Goal: Task Accomplishment & Management: Use online tool/utility

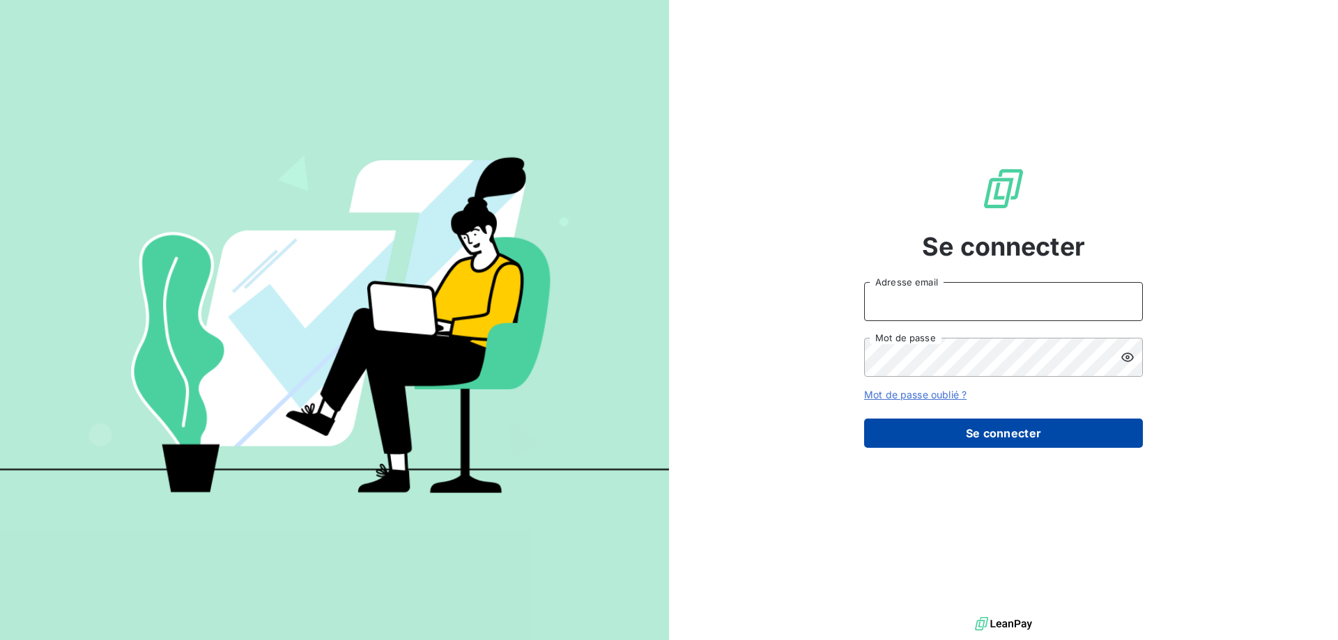
type input "[PERSON_NAME][EMAIL_ADDRESS][DOMAIN_NAME]"
click at [1065, 436] on button "Se connecter" at bounding box center [1003, 433] width 279 height 29
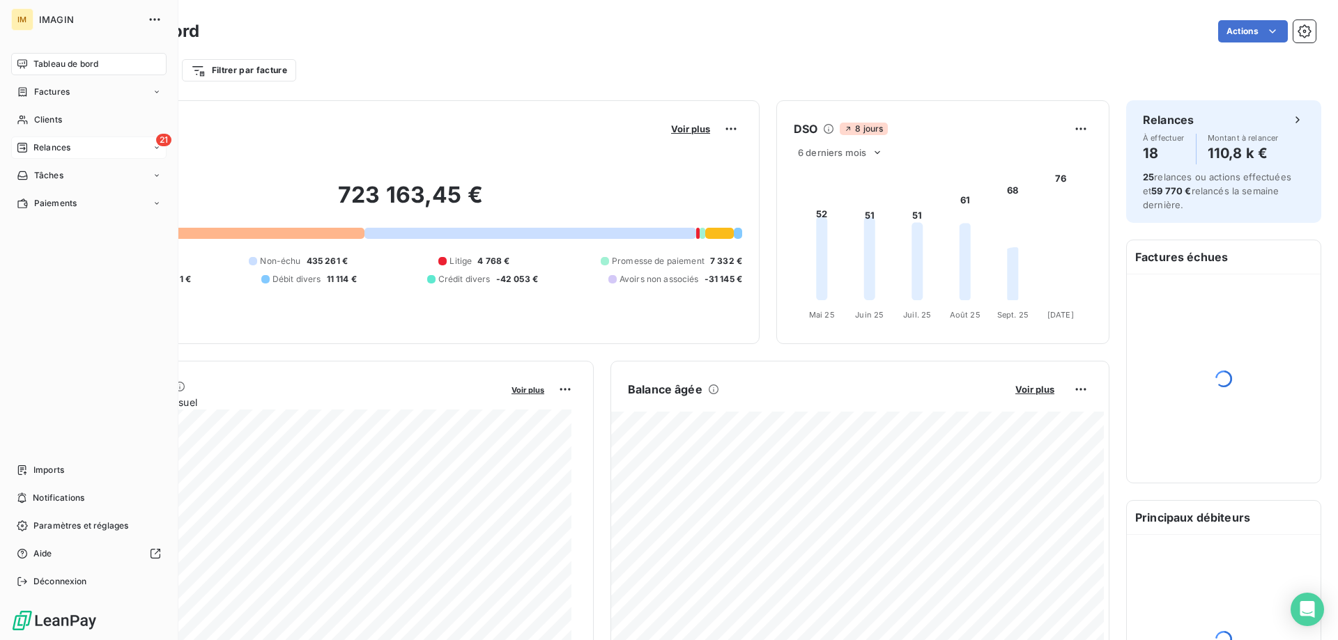
click at [24, 152] on icon at bounding box center [22, 148] width 10 height 10
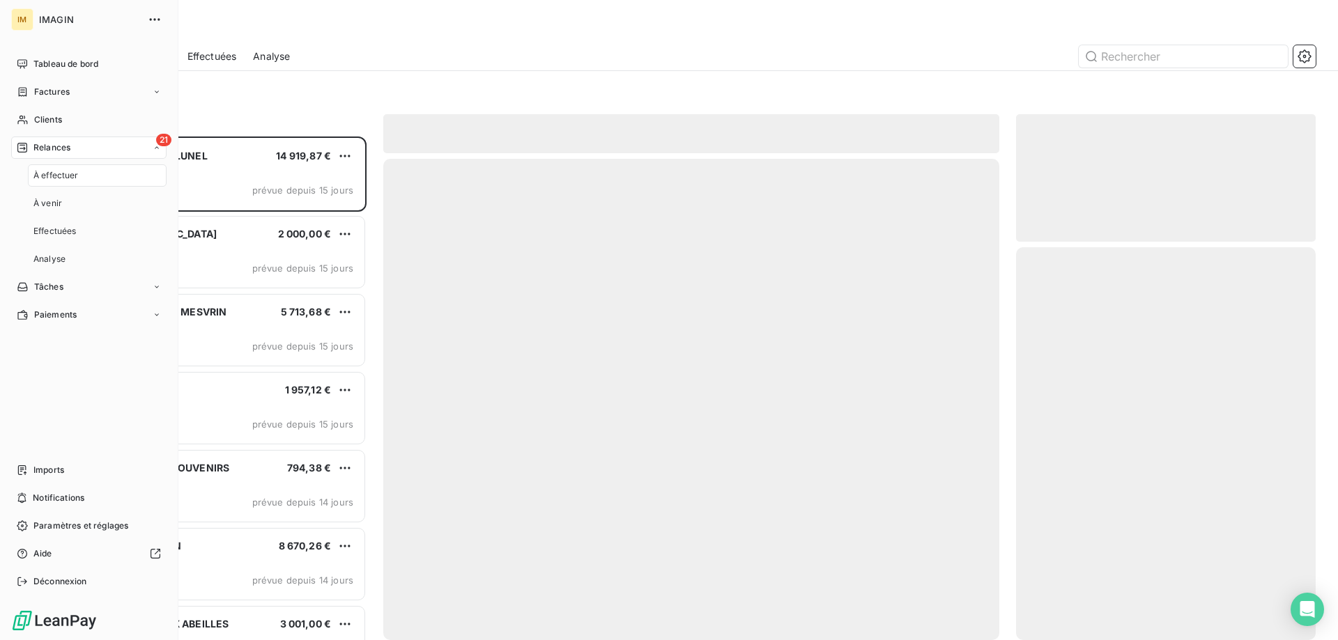
scroll to position [493, 289]
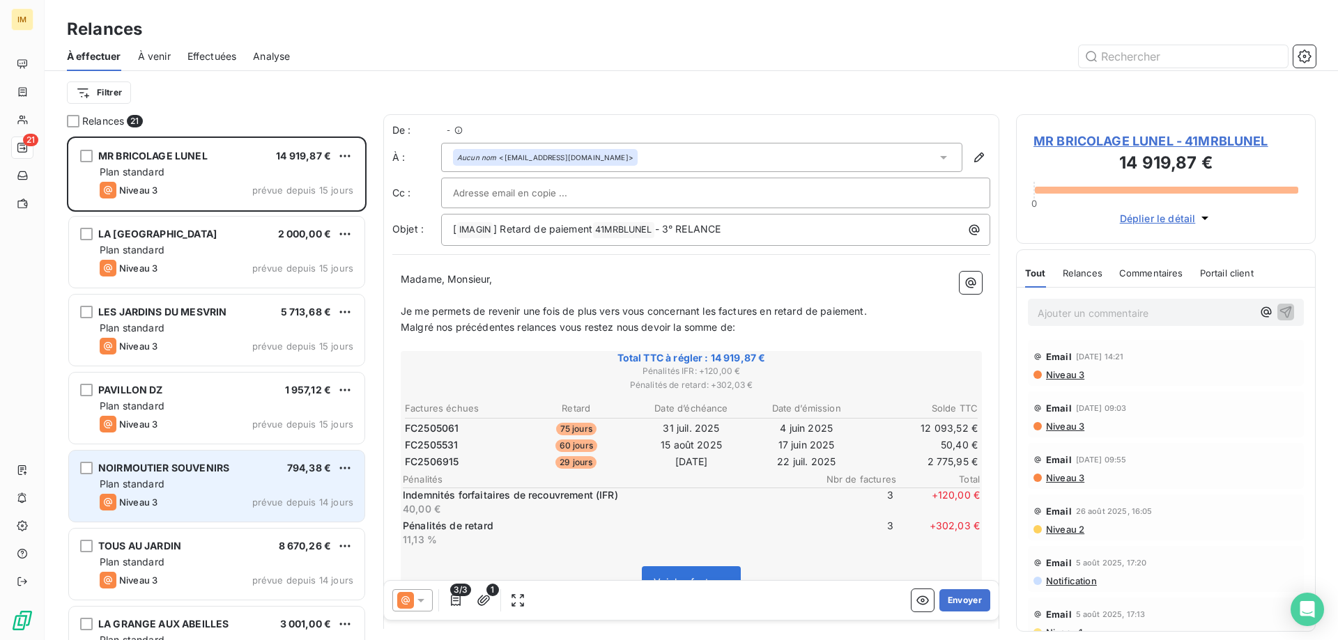
click at [312, 475] on div "794,38 €" at bounding box center [309, 468] width 44 height 14
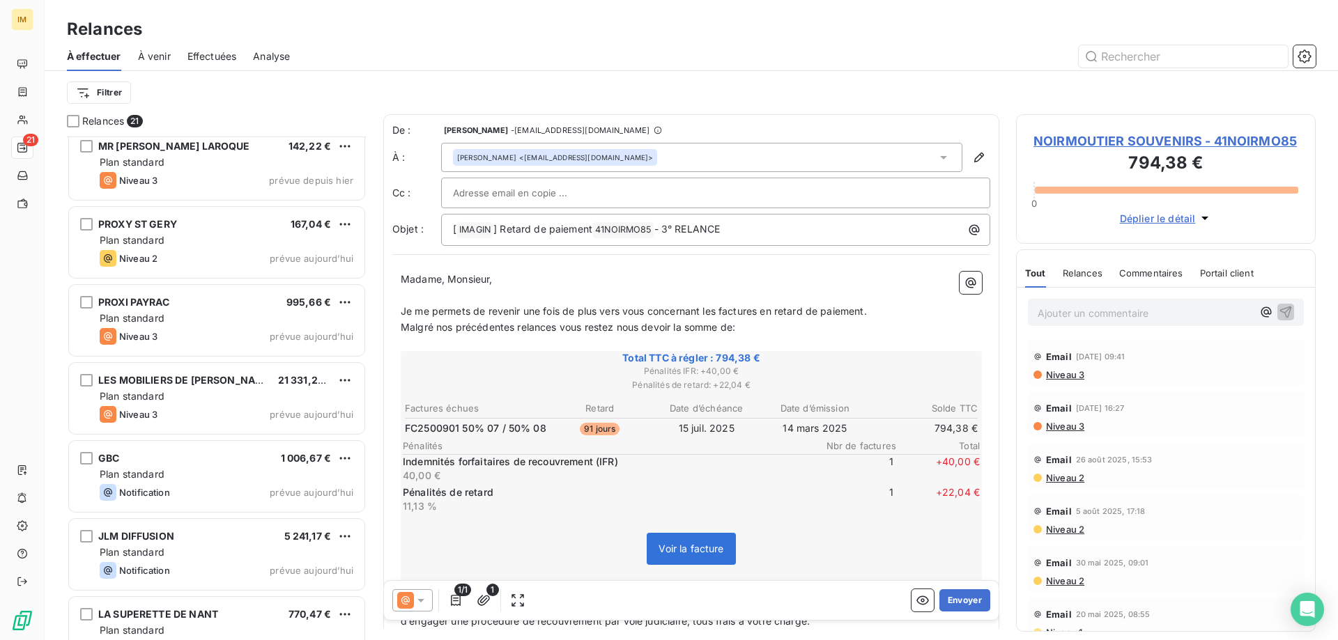
scroll to position [1136, 0]
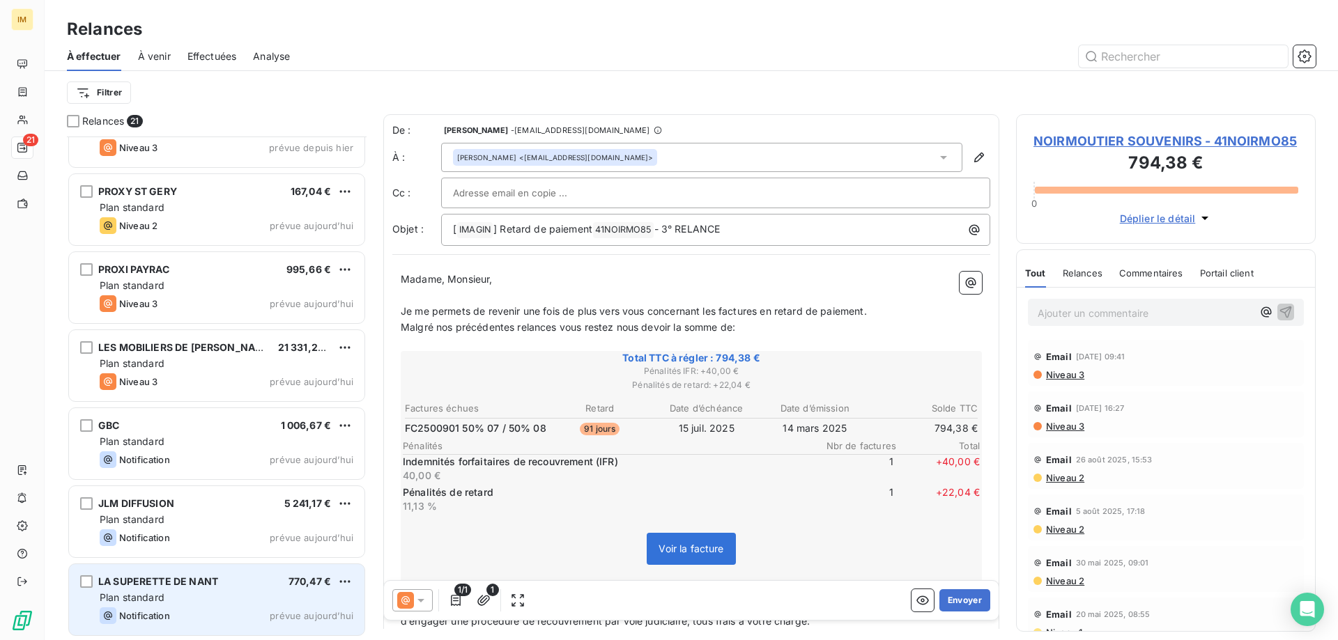
click at [211, 603] on div "Plan standard" at bounding box center [227, 598] width 254 height 14
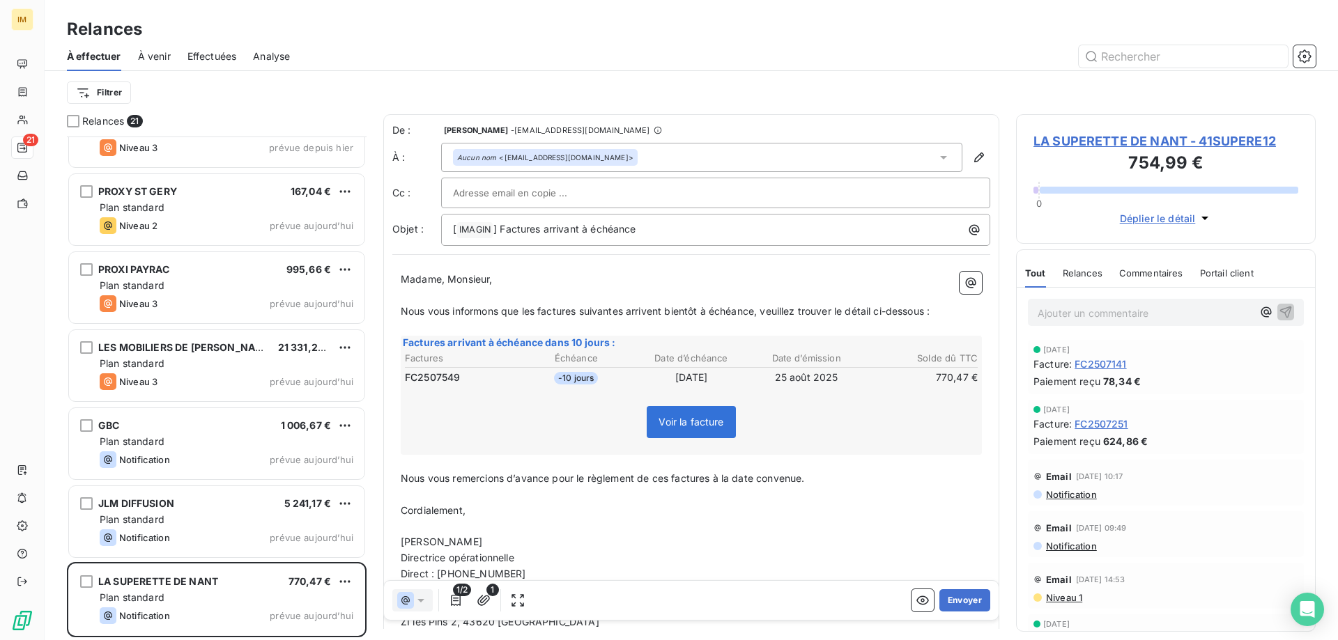
scroll to position [493, 289]
click at [957, 599] on button "Envoyer" at bounding box center [964, 601] width 51 height 22
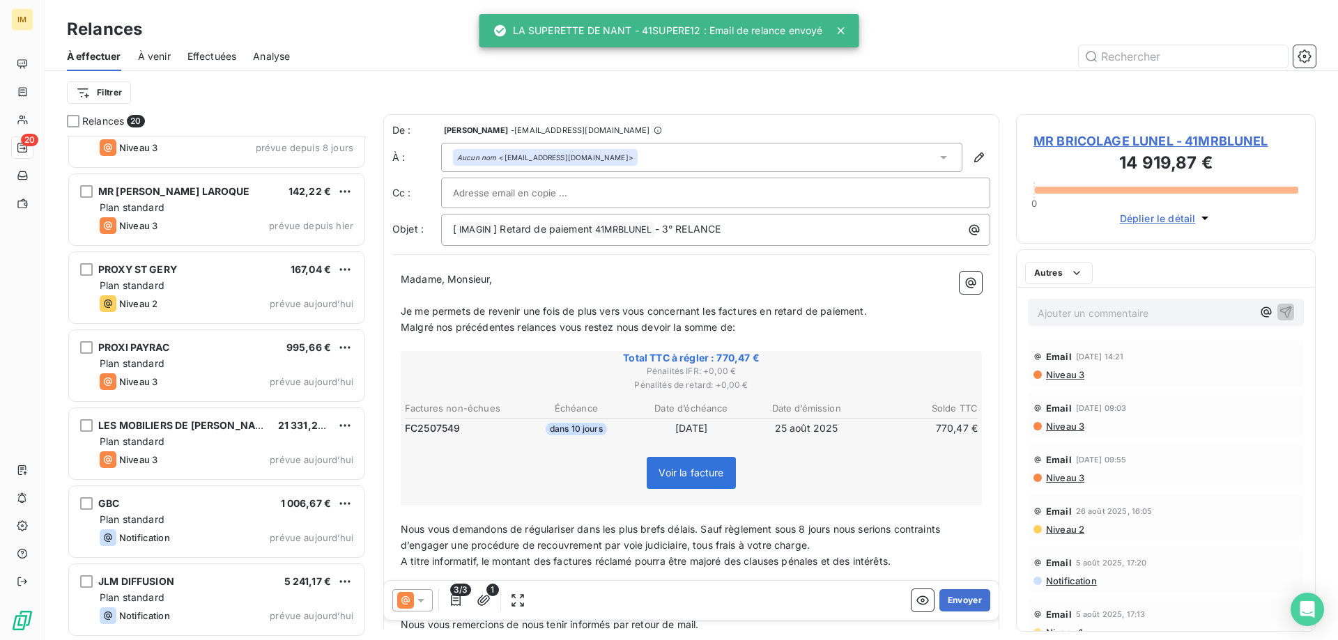
scroll to position [1057, 0]
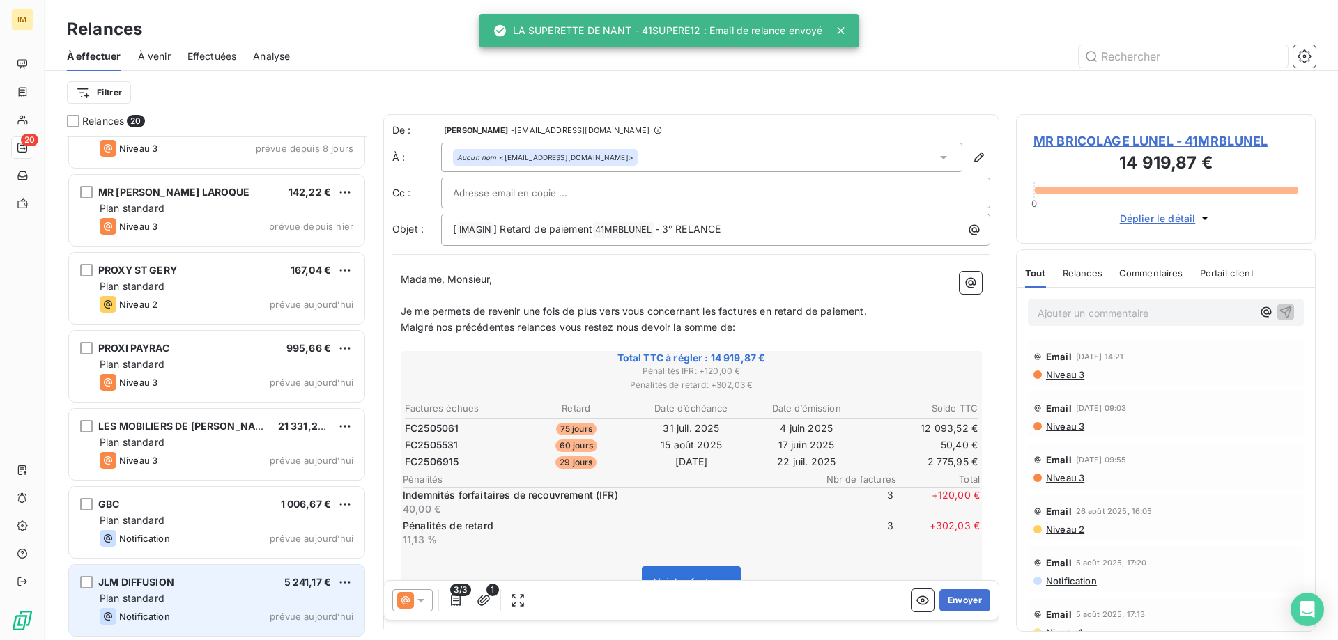
click at [213, 596] on div "Plan standard" at bounding box center [227, 599] width 254 height 14
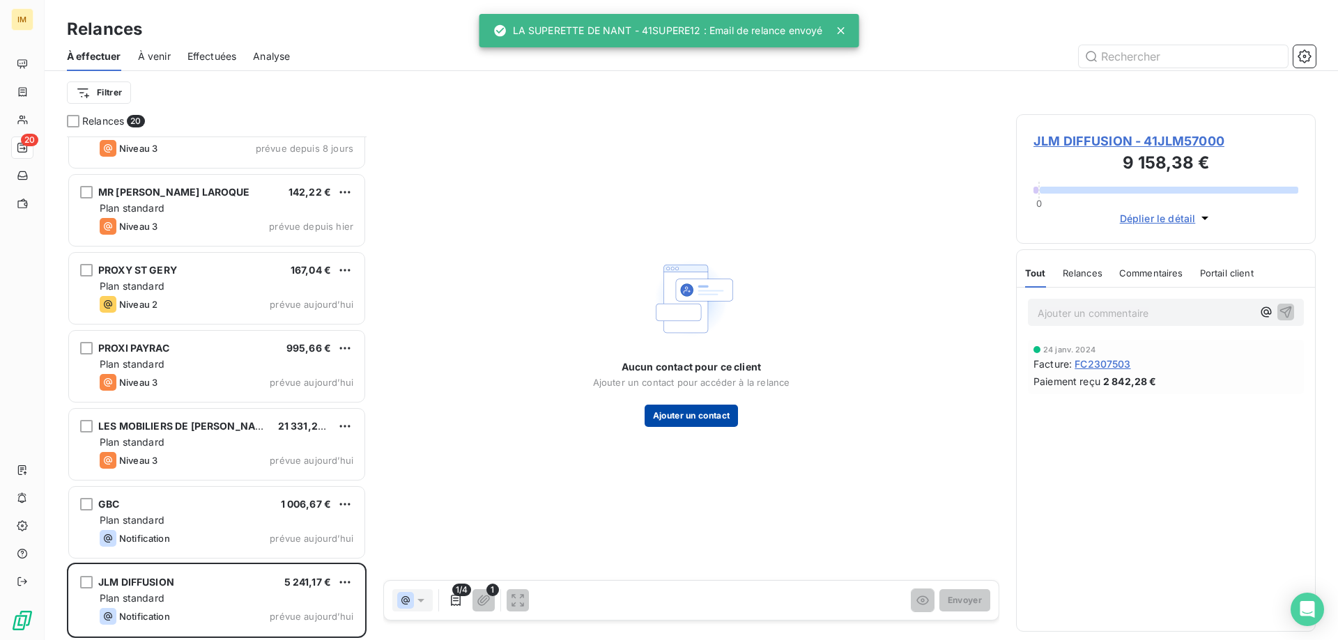
click at [702, 412] on button "Ajouter un contact" at bounding box center [692, 416] width 94 height 22
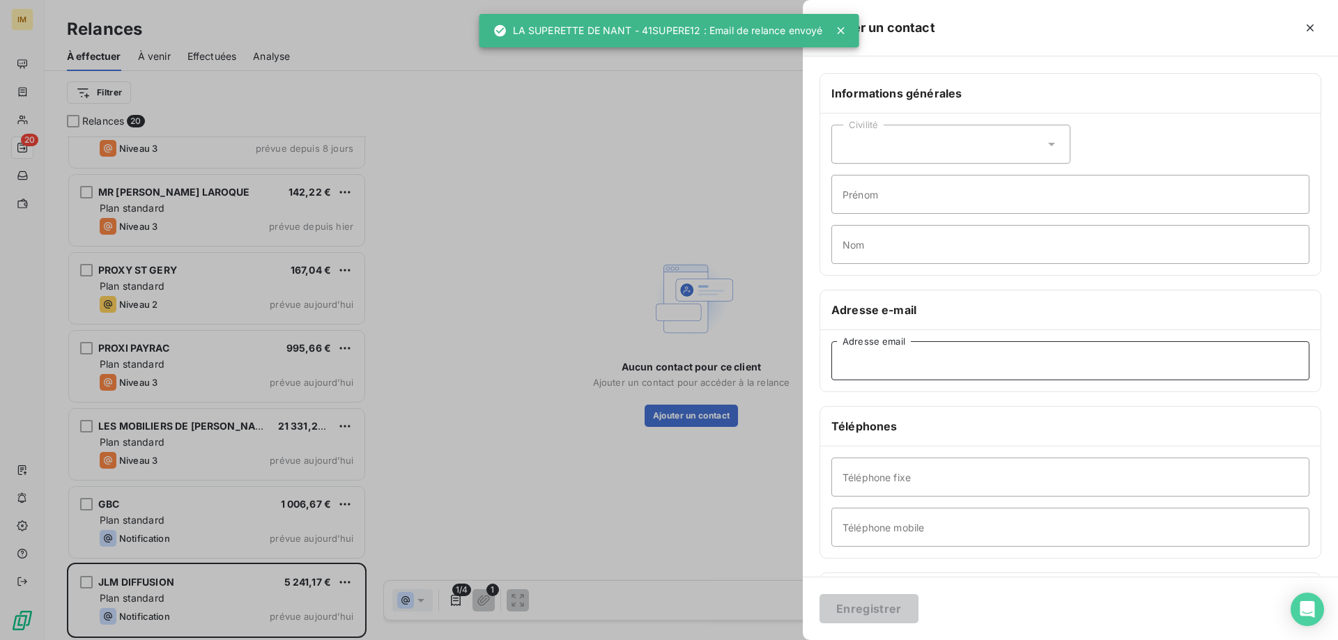
click at [932, 355] on input "Adresse email" at bounding box center [1070, 360] width 478 height 39
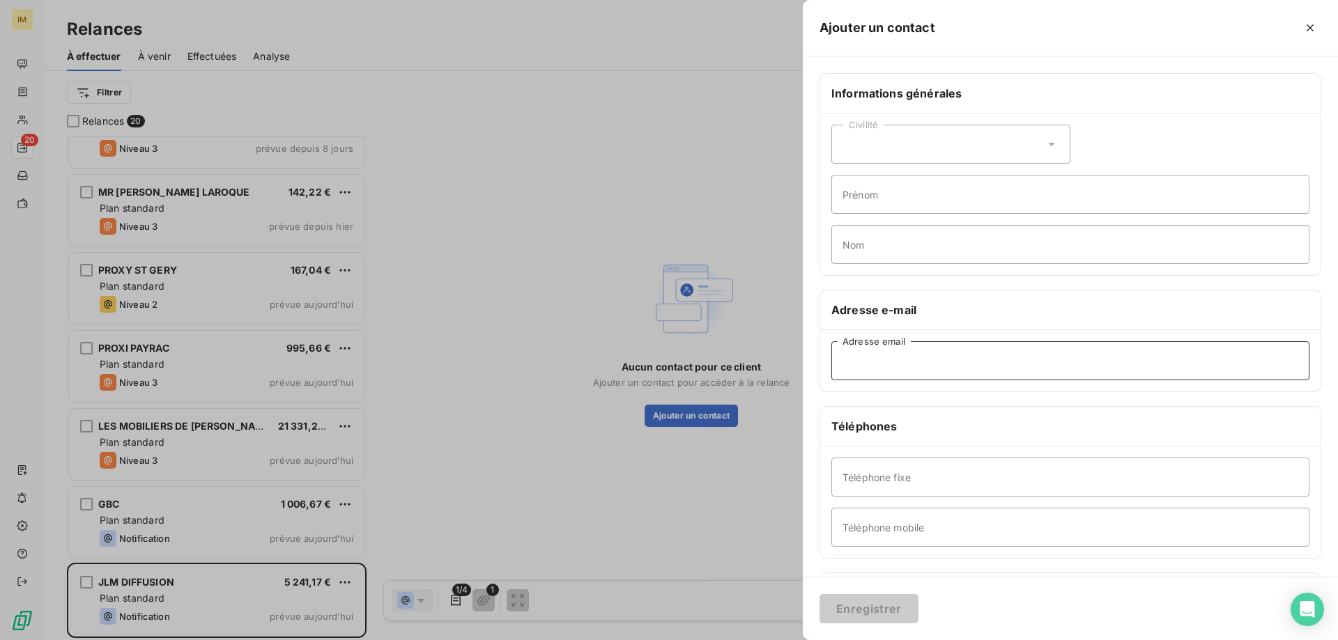
paste input "[EMAIL_ADDRESS][DOMAIN_NAME]"
type input "[EMAIL_ADDRESS][DOMAIN_NAME]"
click at [863, 606] on button "Enregistrer" at bounding box center [868, 608] width 99 height 29
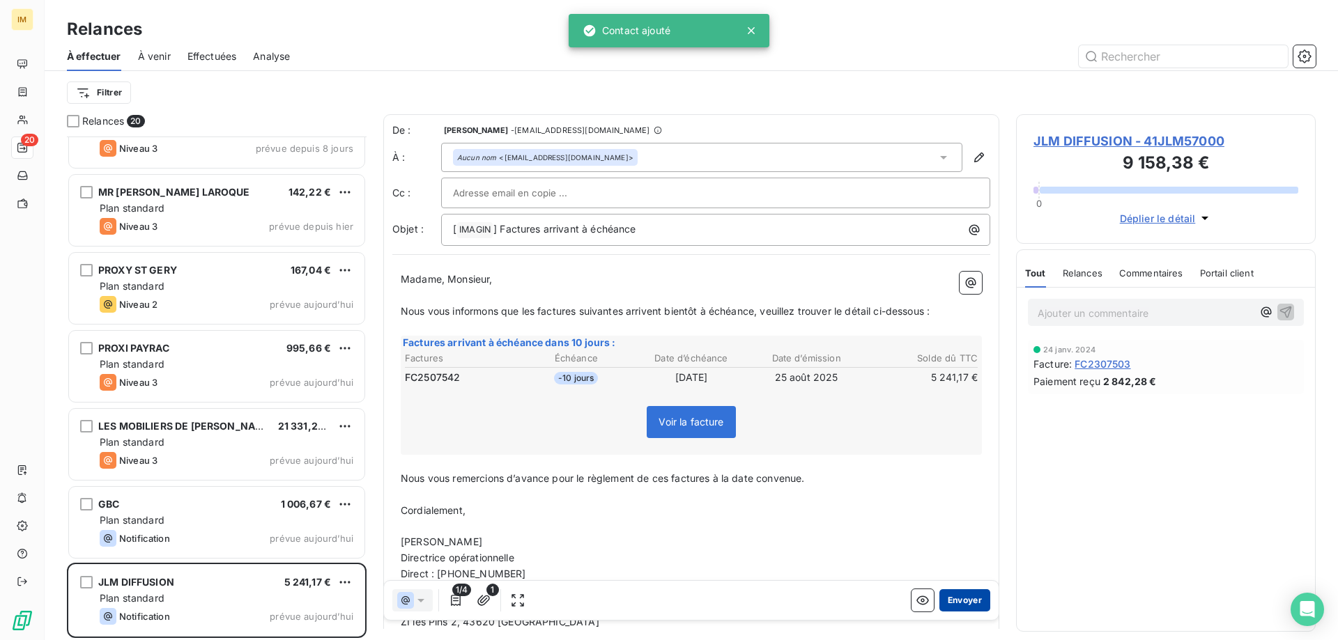
click at [949, 596] on button "Envoyer" at bounding box center [964, 601] width 51 height 22
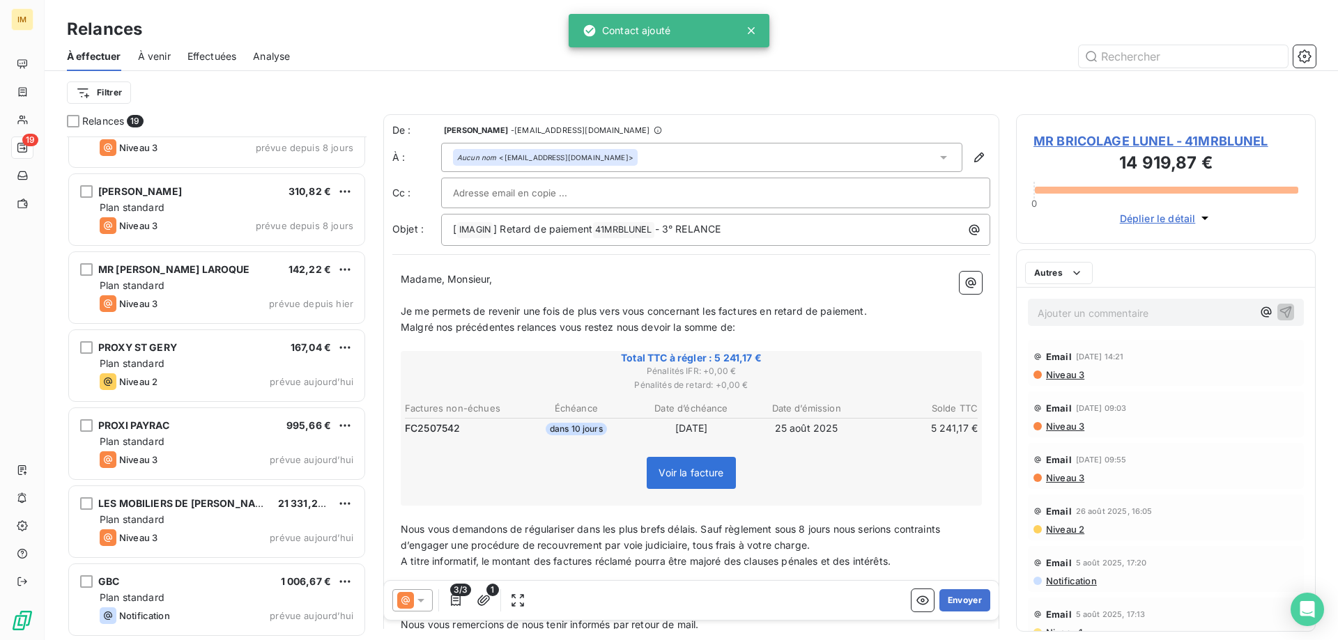
scroll to position [979, 0]
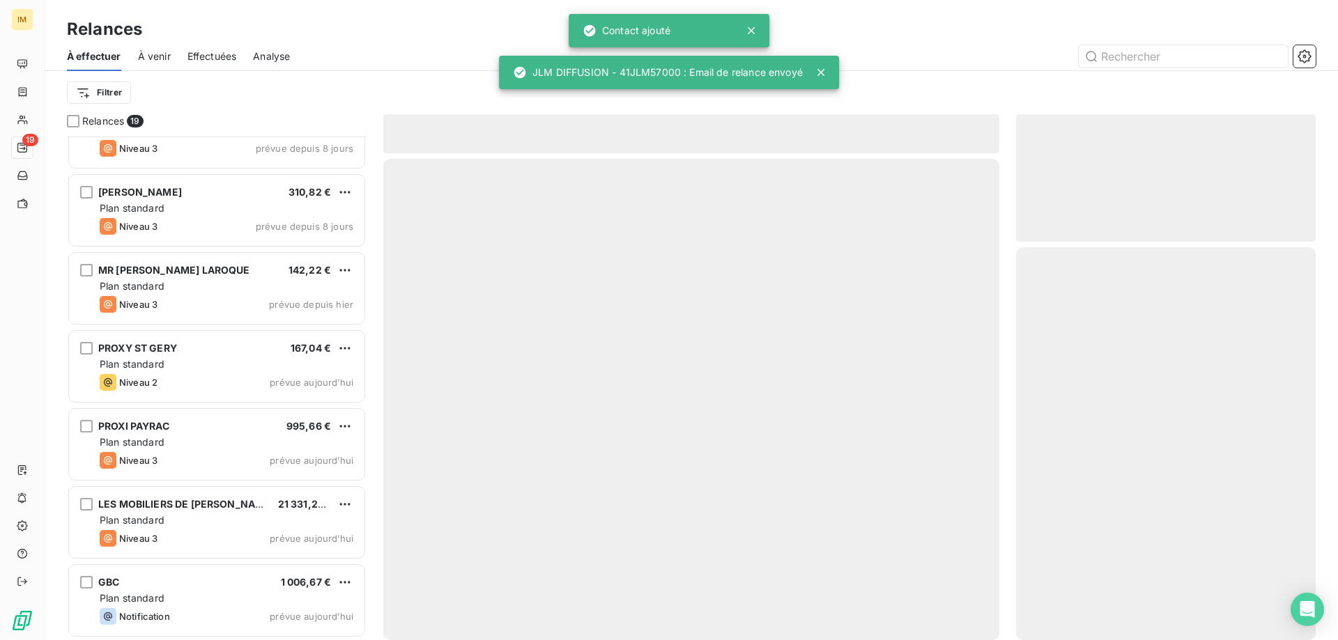
drag, startPoint x: 257, startPoint y: 606, endPoint x: 65, endPoint y: 511, distance: 214.4
click at [256, 606] on div "GBC 1 006,67 € Plan standard Notification prévue [DATE]" at bounding box center [216, 600] width 295 height 71
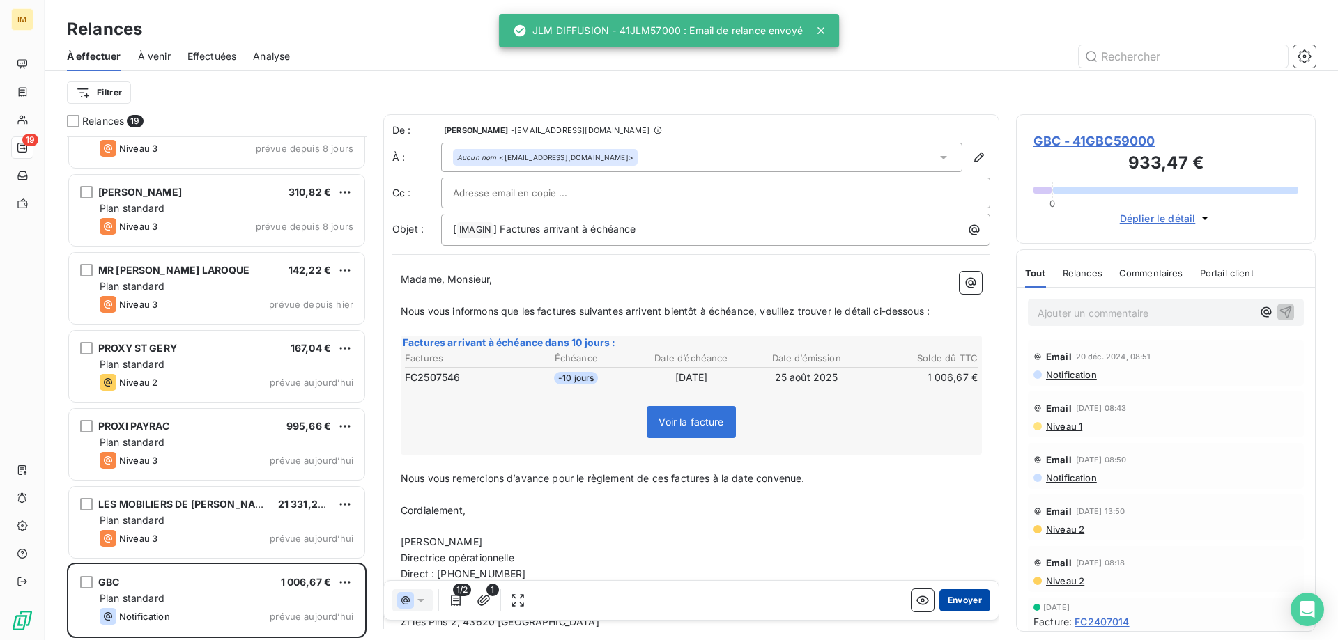
click at [950, 599] on button "Envoyer" at bounding box center [964, 601] width 51 height 22
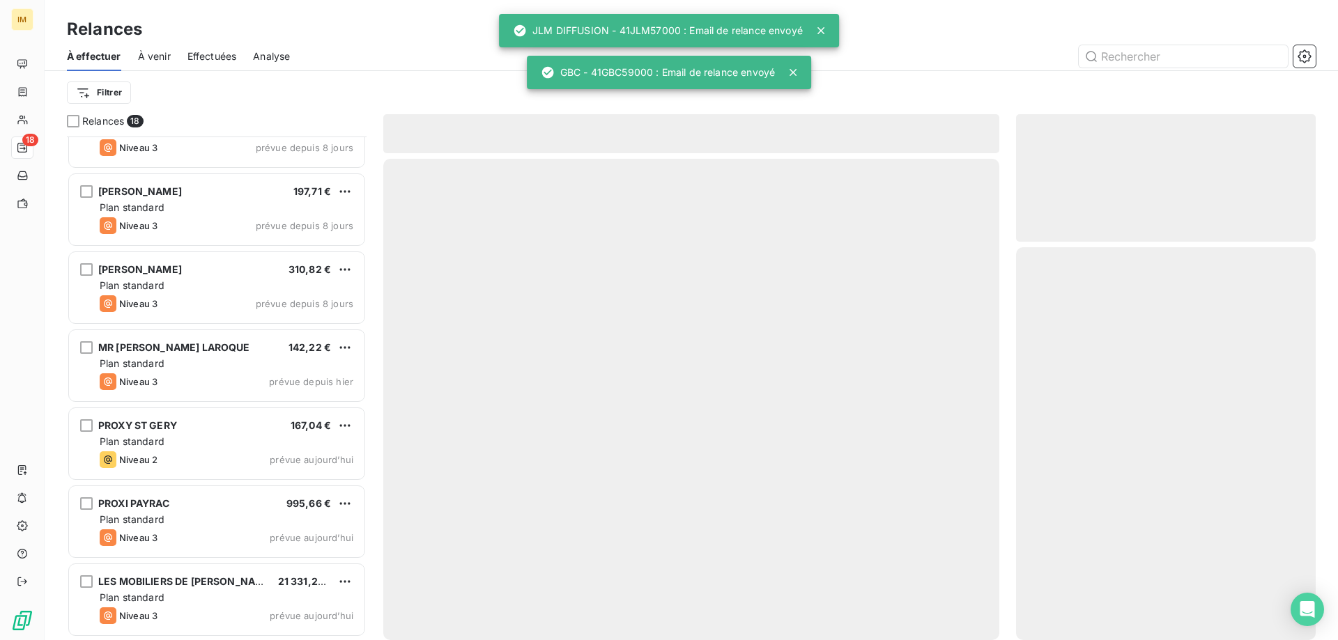
scroll to position [901, 0]
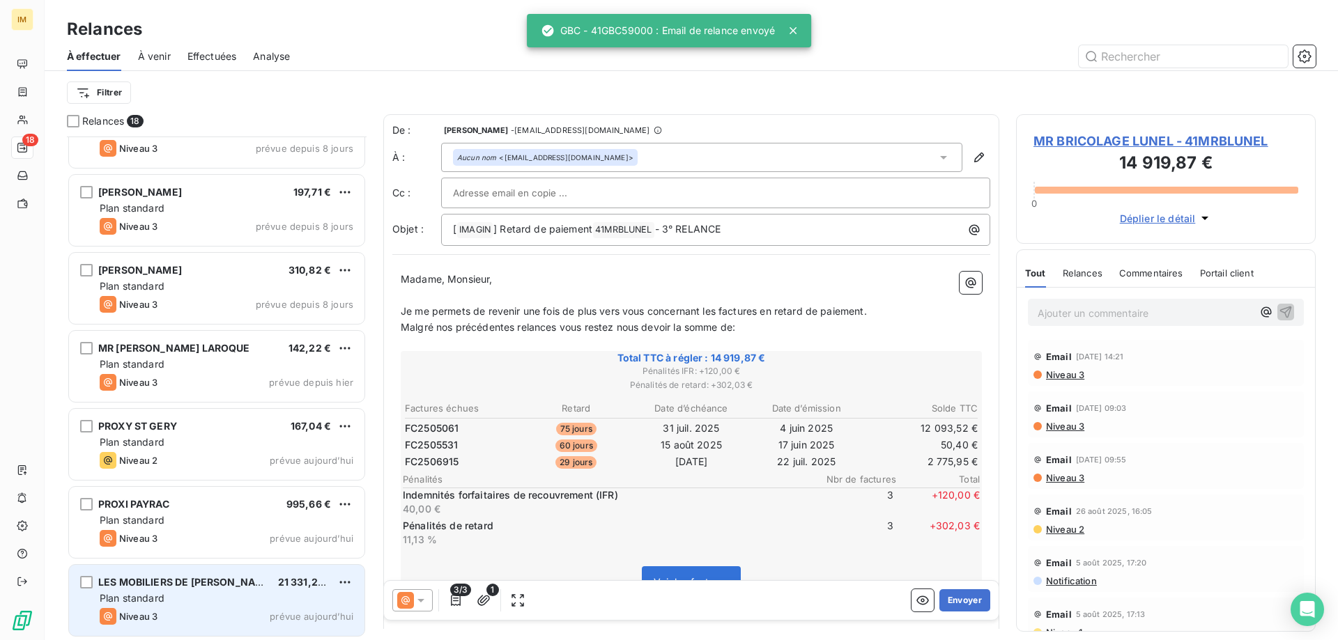
click at [205, 598] on div "Plan standard" at bounding box center [227, 599] width 254 height 14
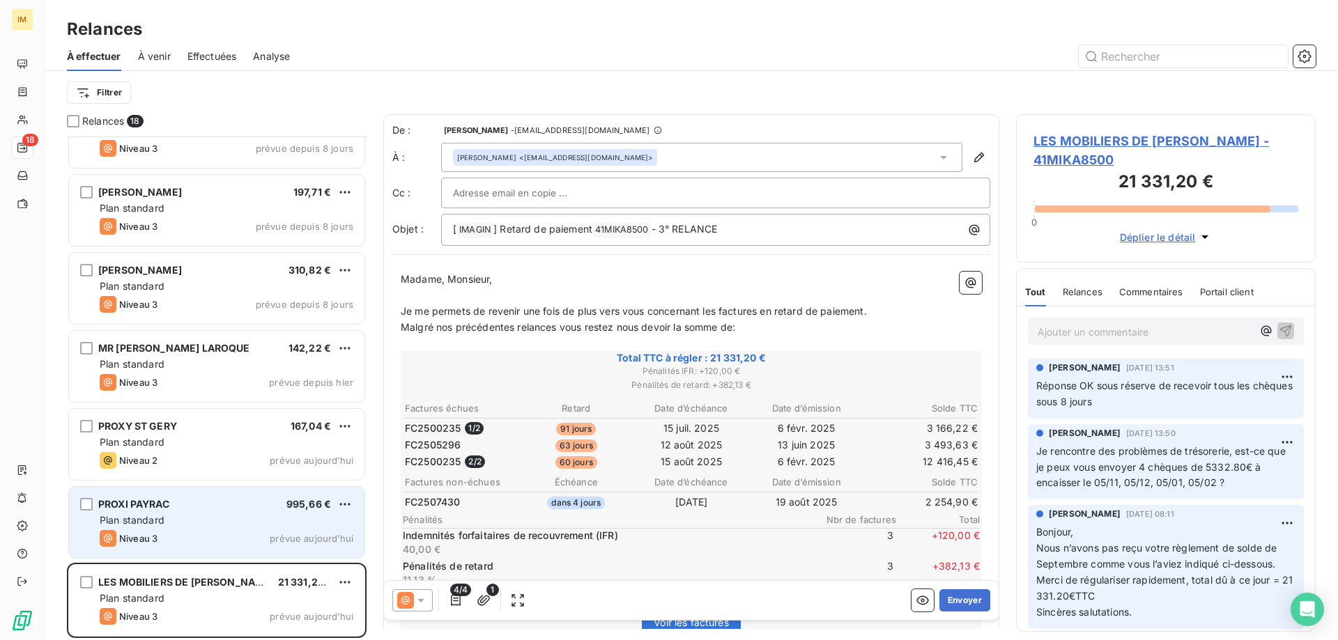
click at [186, 532] on div "Niveau 3 prévue aujourd’hui" at bounding box center [227, 538] width 254 height 17
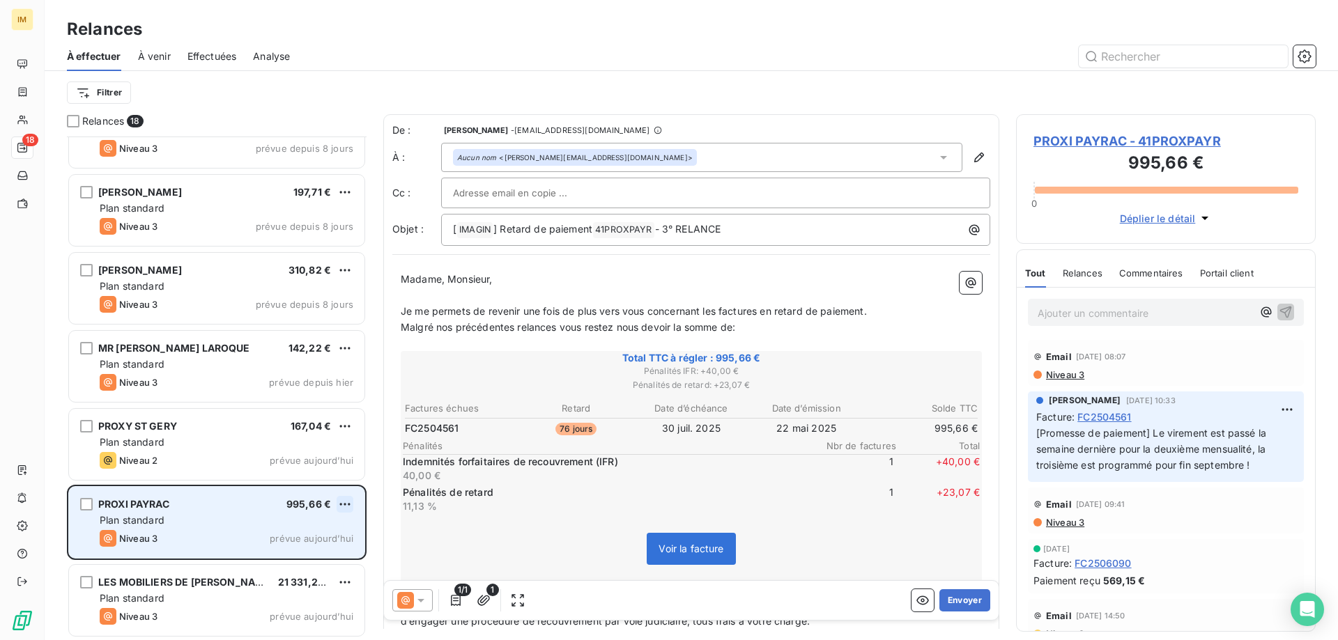
click at [345, 506] on html "IM 18 Relances À effectuer À venir Effectuées Analyse Filtrer Relances 18 LA HA…" at bounding box center [669, 320] width 1338 height 640
click at [282, 555] on div "Passer cette action" at bounding box center [284, 557] width 125 height 22
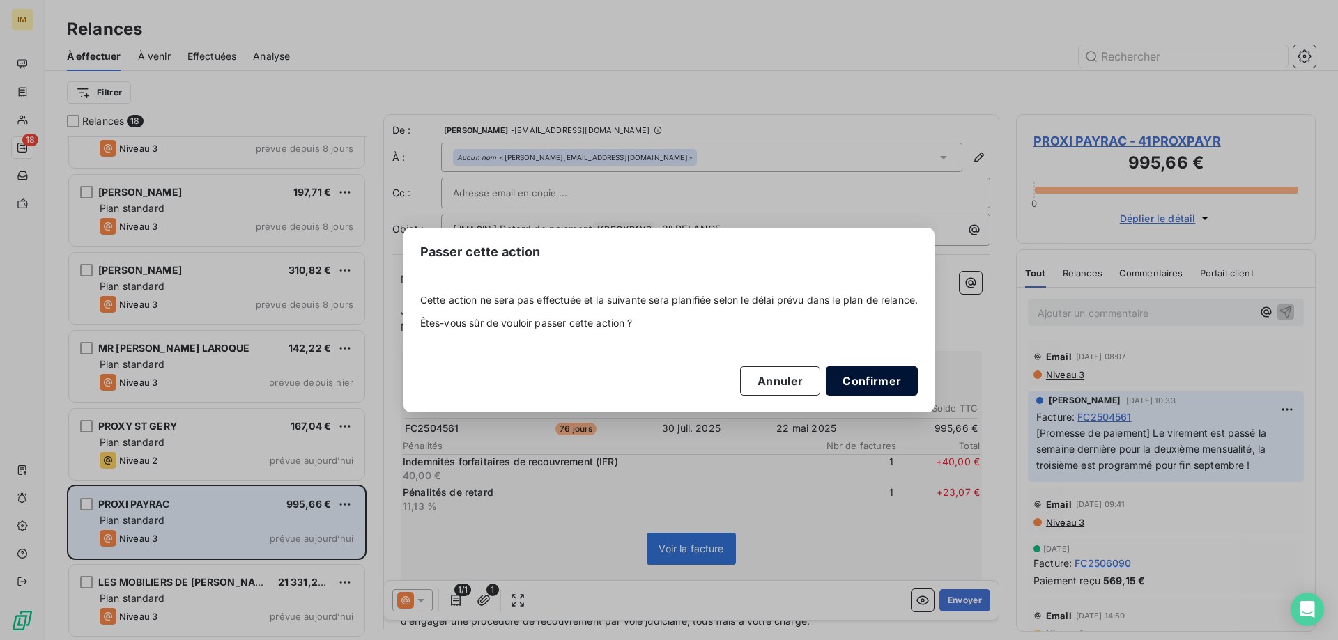
click at [874, 382] on button "Confirmer" at bounding box center [872, 381] width 92 height 29
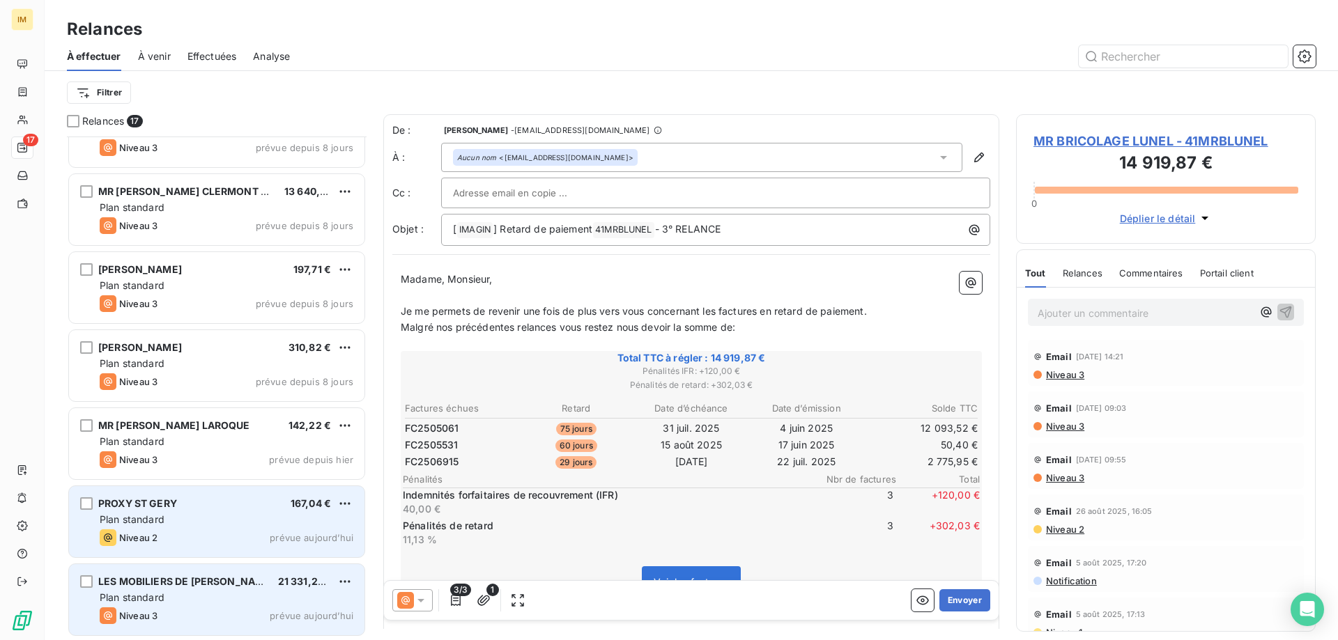
scroll to position [823, 0]
click at [187, 521] on div "Plan standard" at bounding box center [227, 521] width 254 height 14
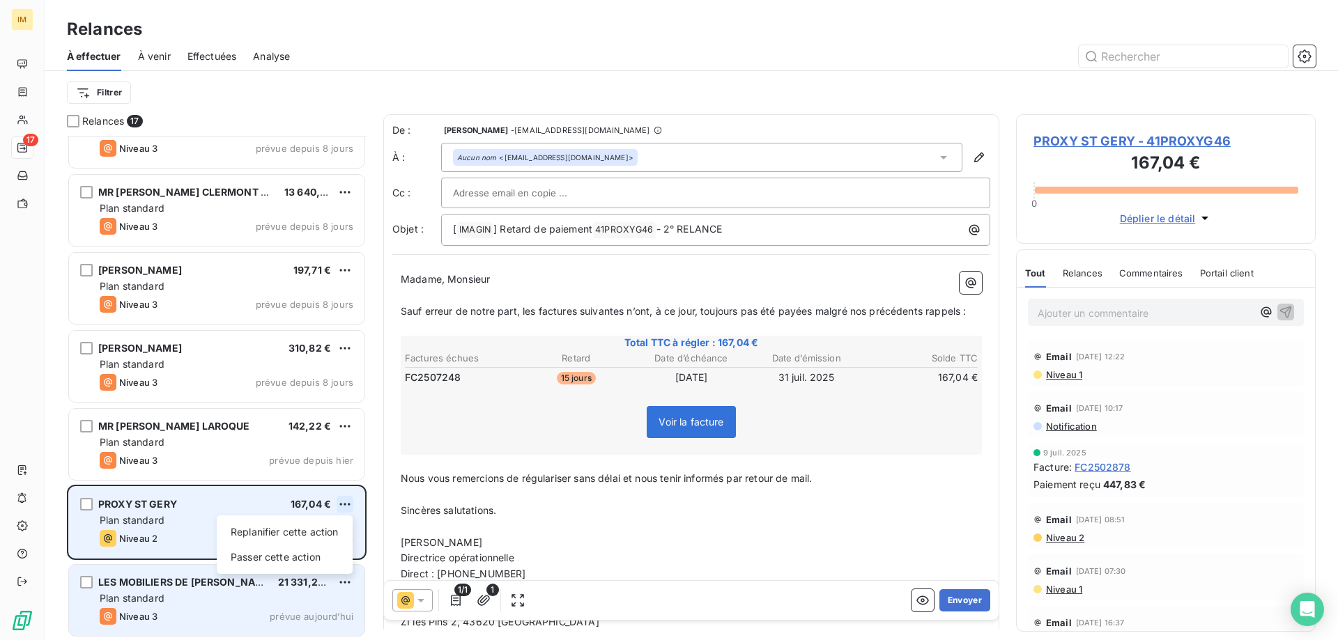
click at [350, 502] on html "IM 17 Relances À effectuer À venir Effectuées Analyse Filtrer Relances 17 MR BR…" at bounding box center [669, 320] width 1338 height 640
click at [293, 557] on div "Passer cette action" at bounding box center [284, 557] width 125 height 22
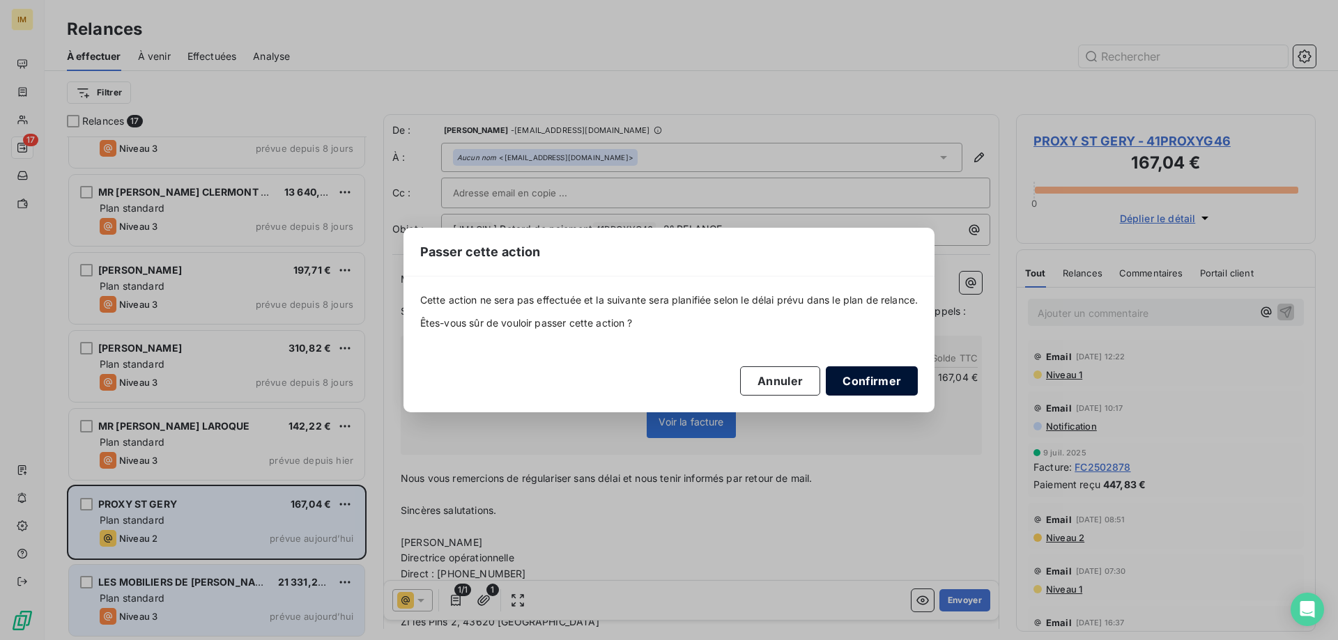
click at [883, 380] on button "Confirmer" at bounding box center [872, 381] width 92 height 29
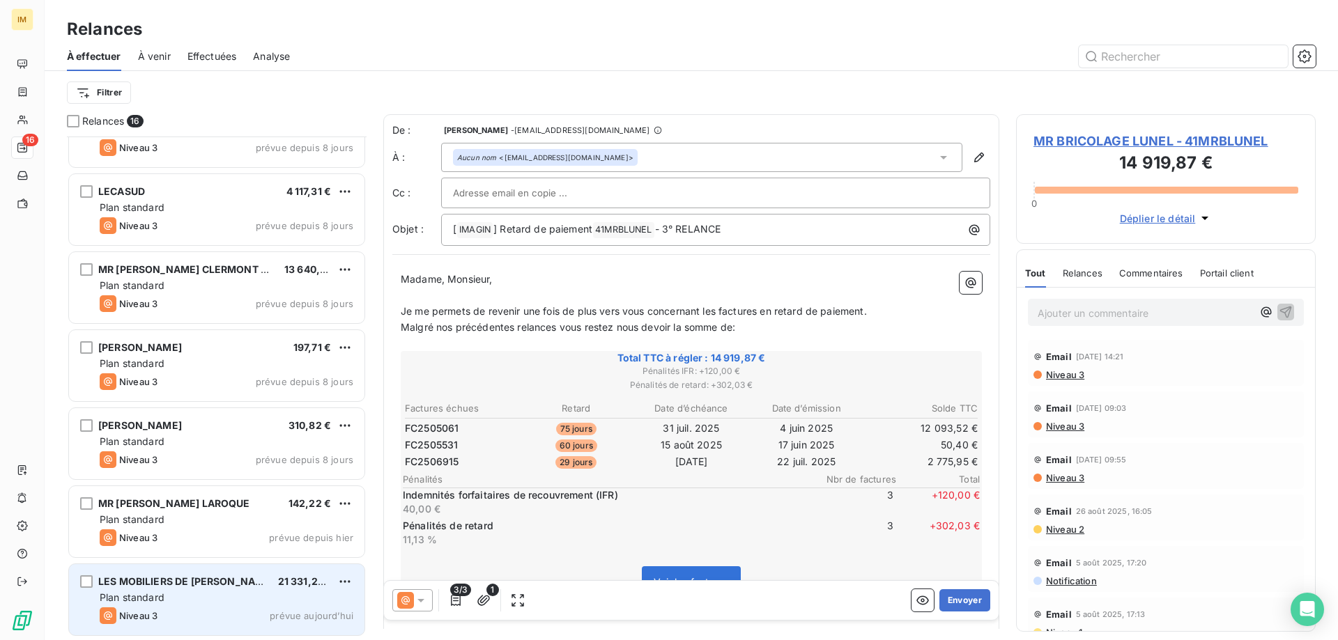
scroll to position [745, 0]
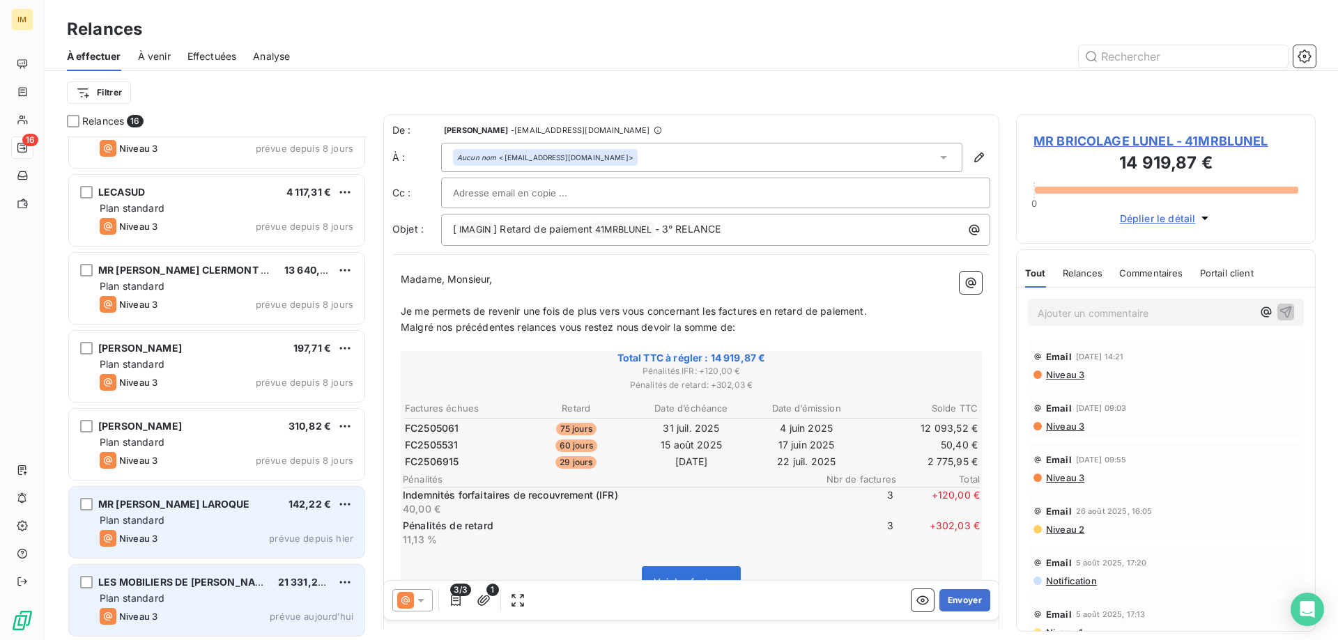
click at [218, 524] on div "Plan standard" at bounding box center [227, 521] width 254 height 14
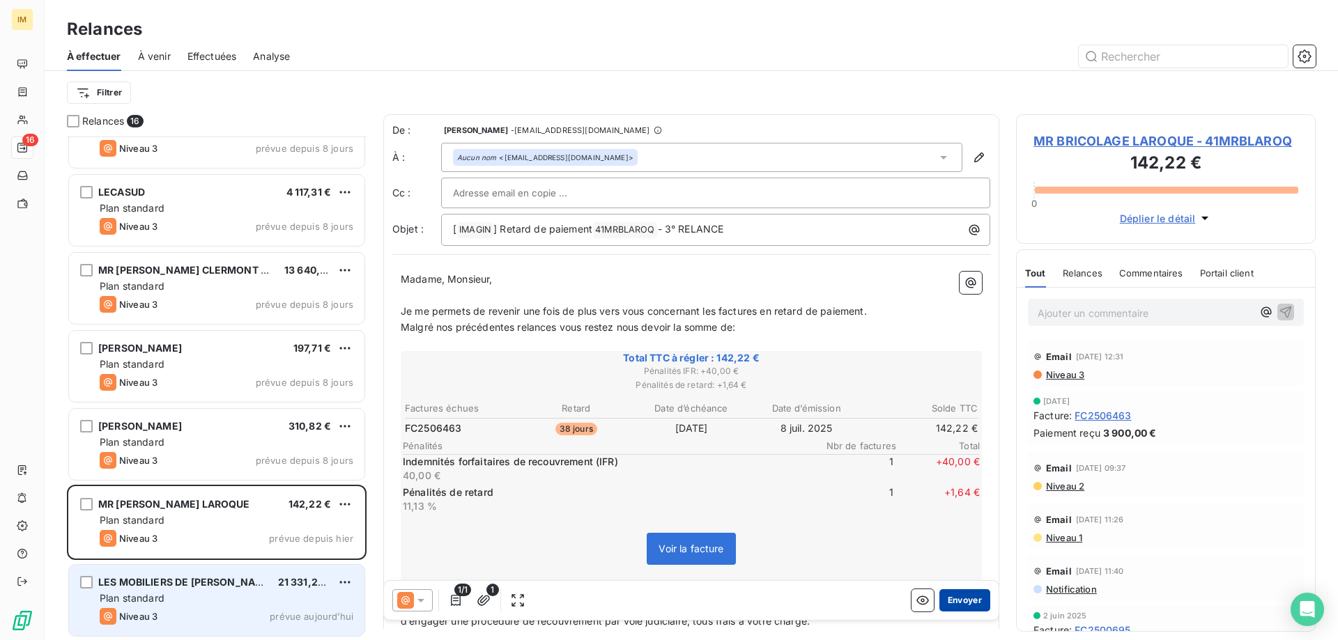
click at [946, 595] on button "Envoyer" at bounding box center [964, 601] width 51 height 22
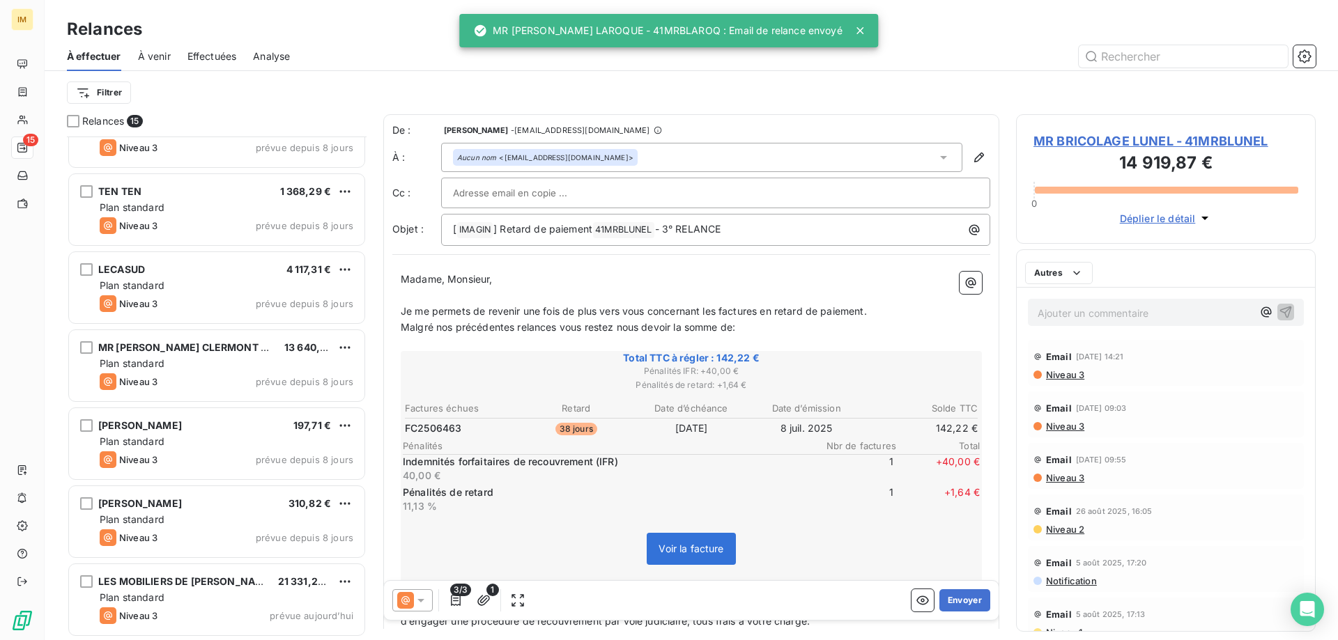
scroll to position [667, 0]
